Goal: Find specific page/section: Find specific page/section

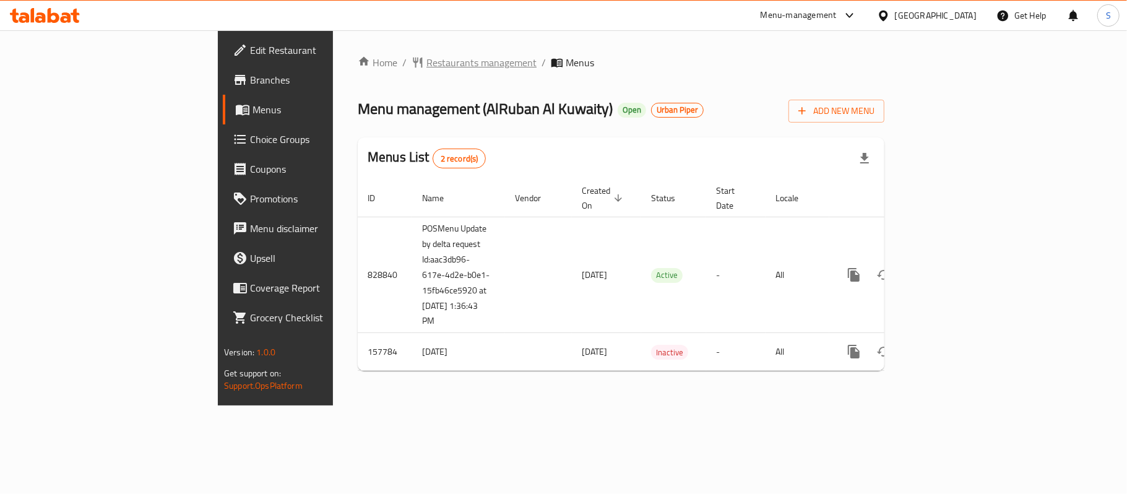
click at [426, 62] on span "Restaurants management" at bounding box center [481, 62] width 110 height 15
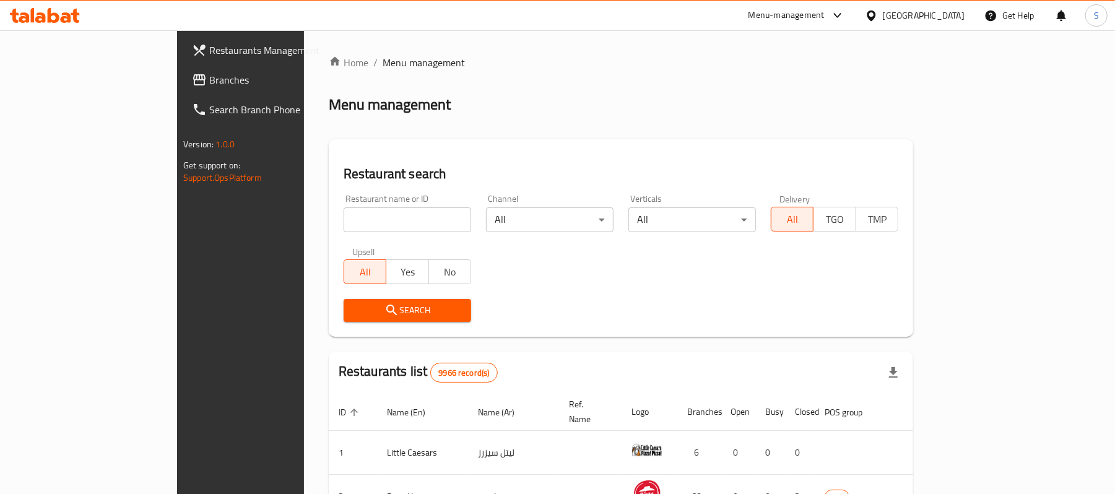
click at [344, 223] on input "search" at bounding box center [408, 219] width 128 height 25
paste input "615202"
type input "615202"
click at [353, 305] on span "Search" at bounding box center [407, 310] width 108 height 15
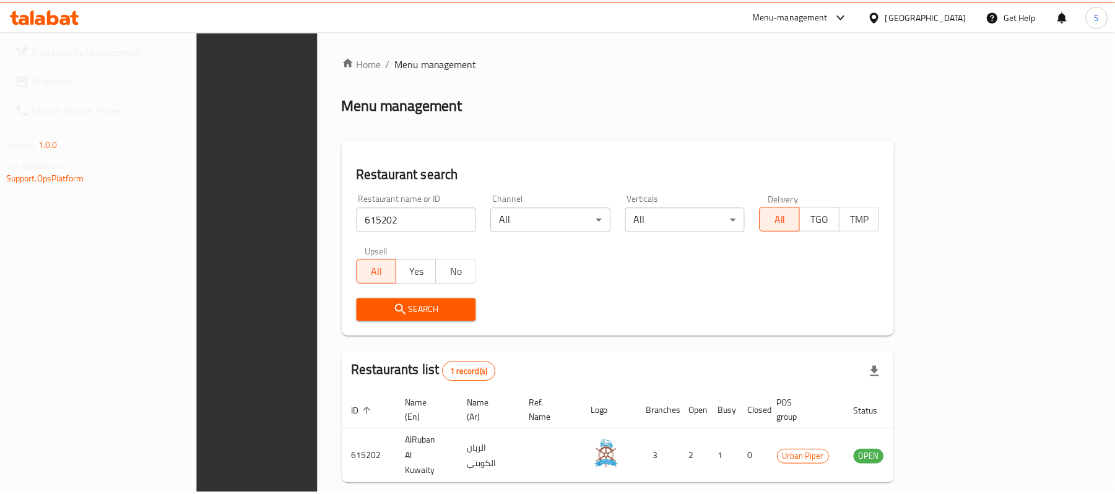
scroll to position [35, 0]
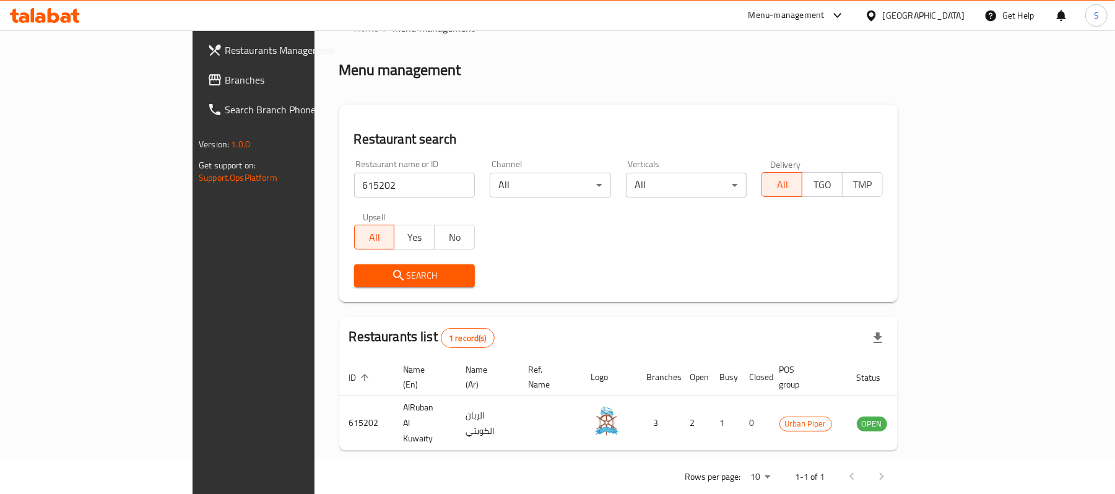
click at [225, 84] on span "Branches" at bounding box center [297, 79] width 144 height 15
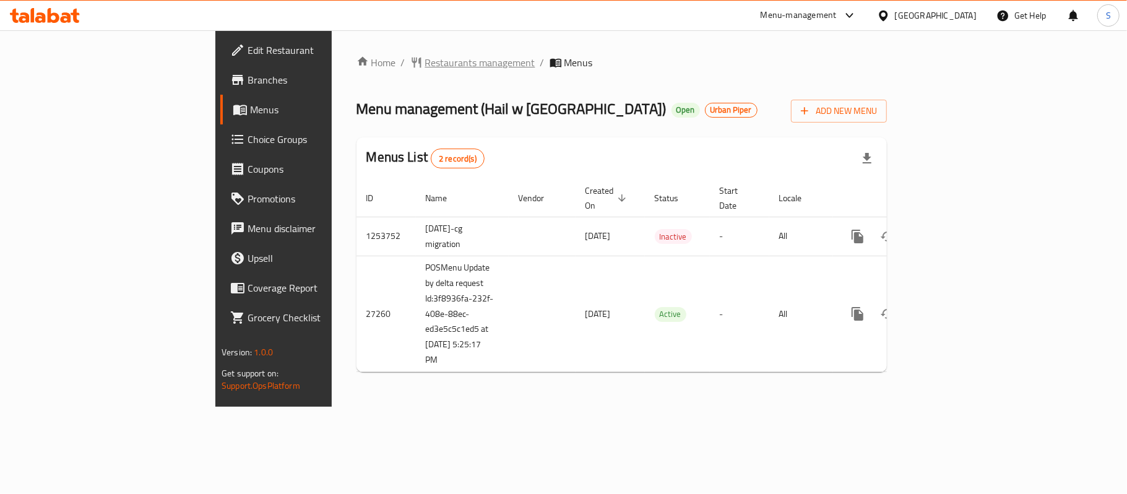
click at [425, 58] on span "Restaurants management" at bounding box center [480, 62] width 110 height 15
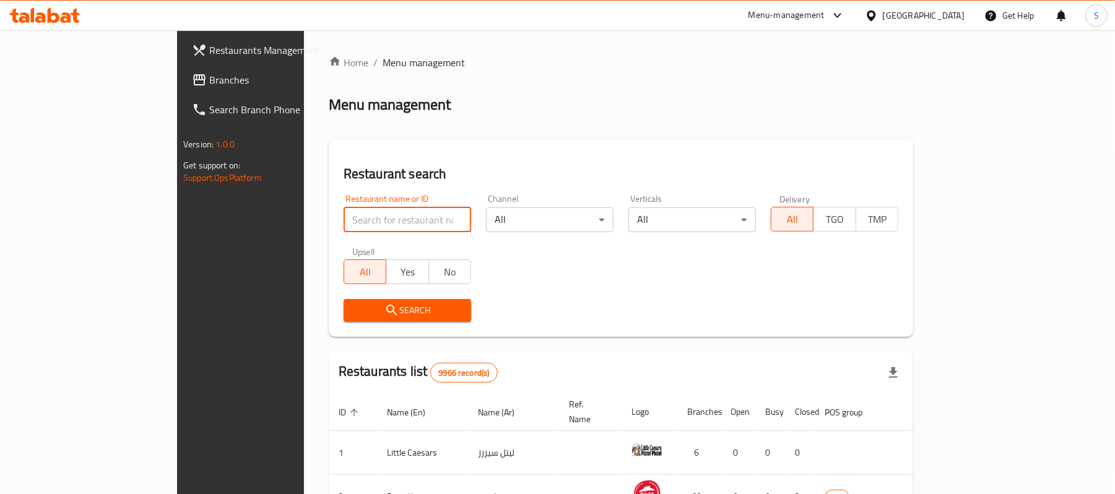
click at [344, 218] on input "search" at bounding box center [408, 219] width 128 height 25
paste input "14178"
type input "14178"
click button "Search" at bounding box center [408, 310] width 128 height 23
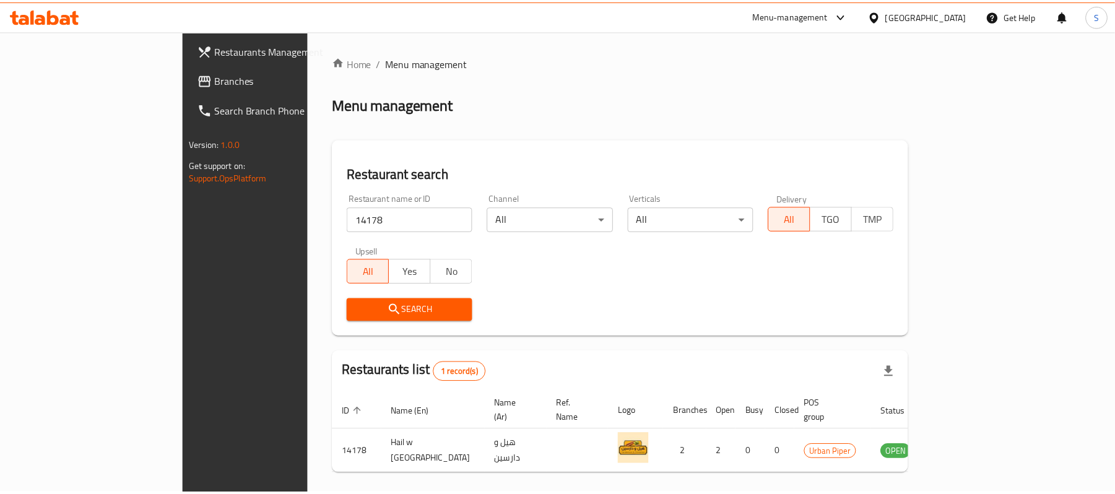
scroll to position [35, 0]
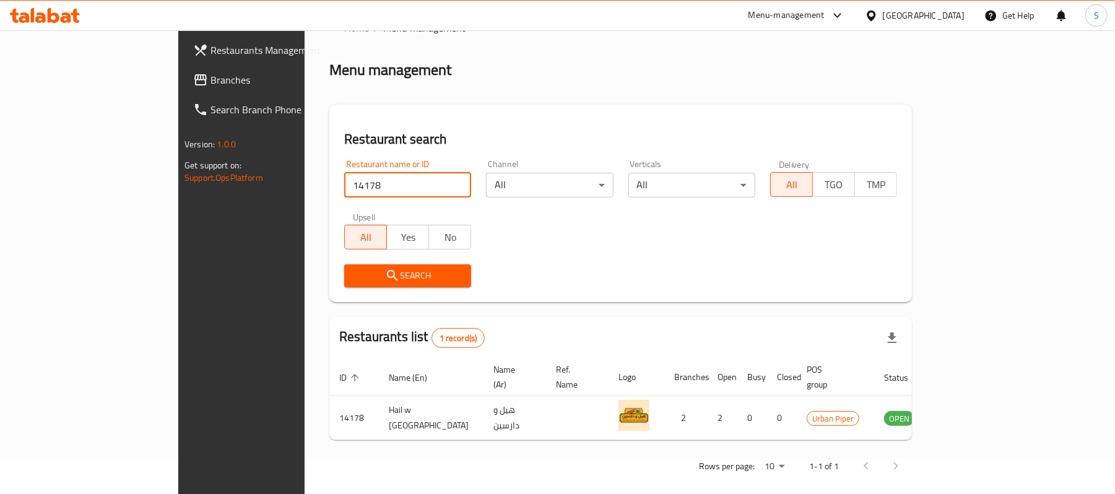
click at [949, 14] on div "[GEOGRAPHIC_DATA]" at bounding box center [924, 16] width 82 height 14
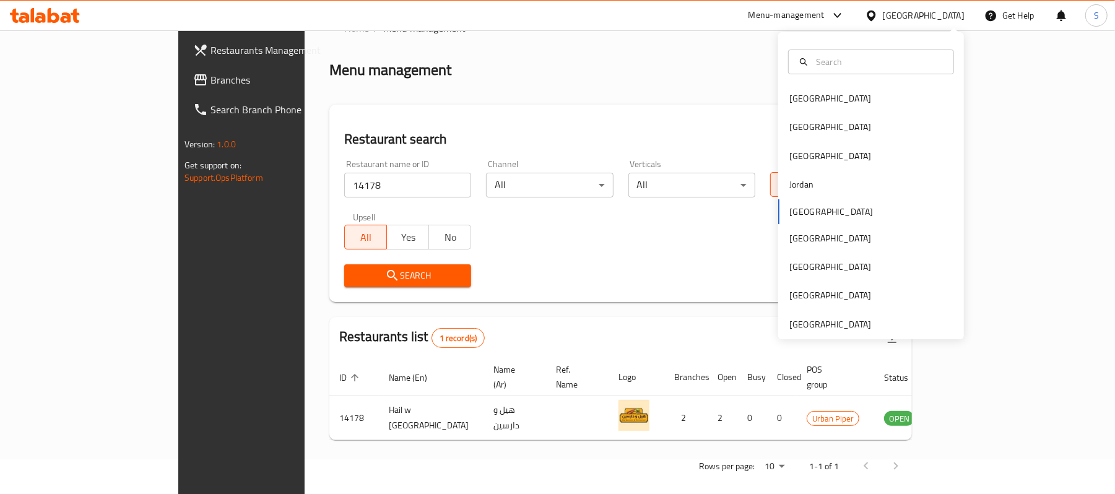
click at [838, 332] on div "[GEOGRAPHIC_DATA] [GEOGRAPHIC_DATA] [GEOGRAPHIC_DATA] [GEOGRAPHIC_DATA] [GEOGRA…" at bounding box center [871, 185] width 186 height 307
click at [839, 332] on div "[GEOGRAPHIC_DATA] [GEOGRAPHIC_DATA] [GEOGRAPHIC_DATA] [GEOGRAPHIC_DATA] [GEOGRA…" at bounding box center [871, 185] width 186 height 307
click at [843, 325] on div "[GEOGRAPHIC_DATA]" at bounding box center [830, 325] width 82 height 14
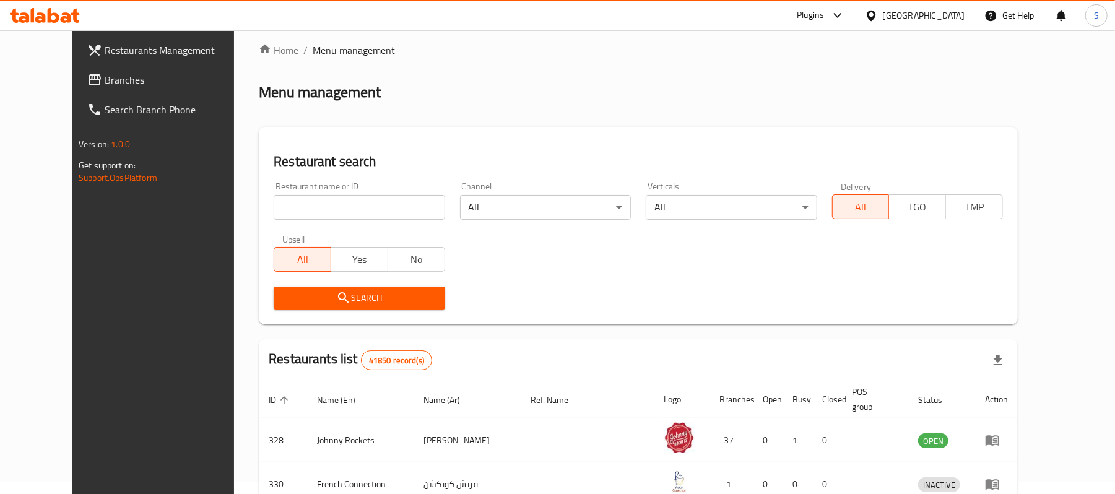
scroll to position [35, 0]
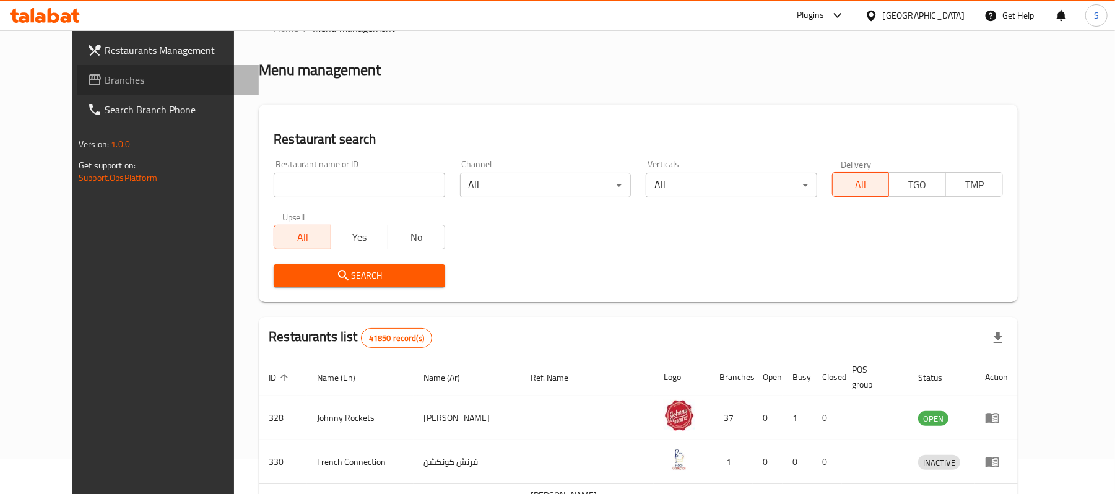
click at [77, 65] on link "Branches" at bounding box center [167, 80] width 181 height 30
